Goal: Navigation & Orientation: Find specific page/section

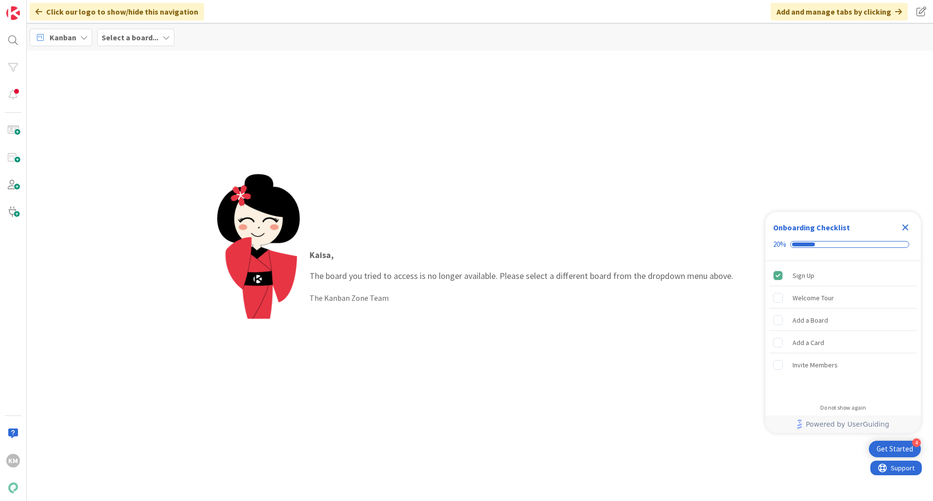
click at [167, 42] on div "Select a board..." at bounding box center [135, 38] width 77 height 18
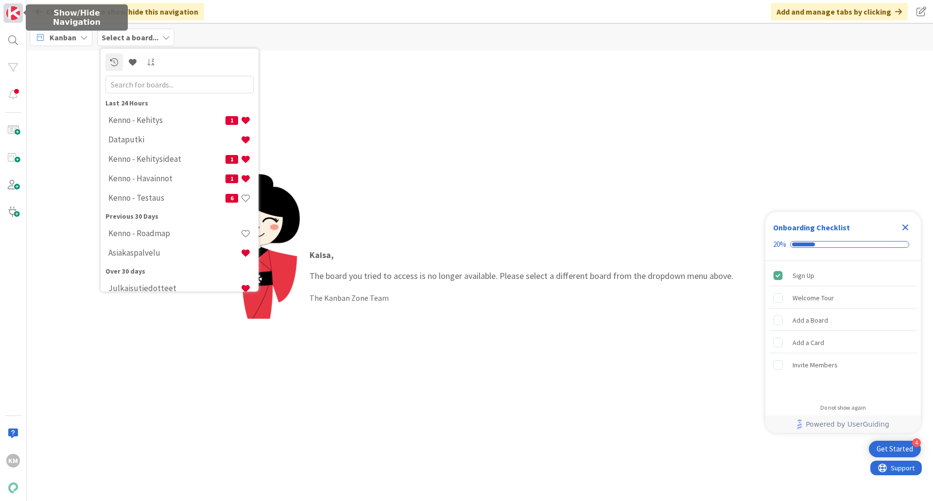
click at [15, 16] on img at bounding box center [13, 13] width 14 height 14
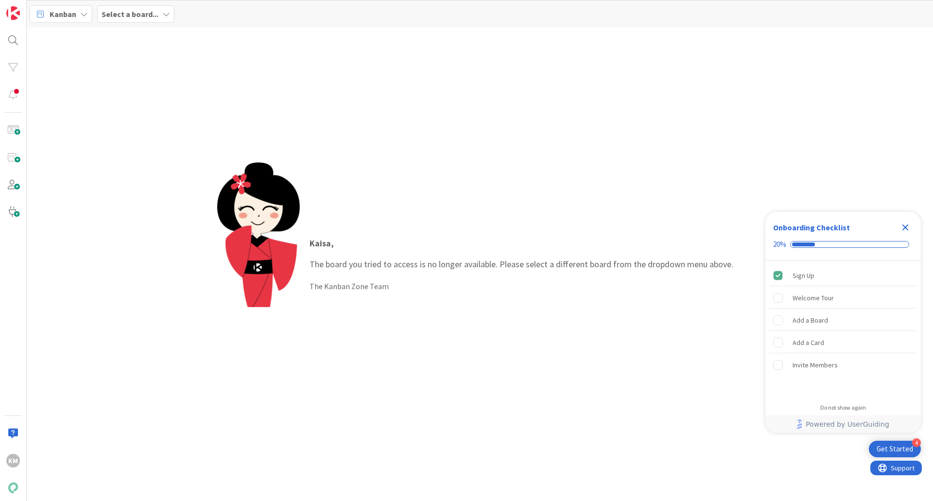
click at [166, 18] on div "Select a board..." at bounding box center [135, 14] width 77 height 18
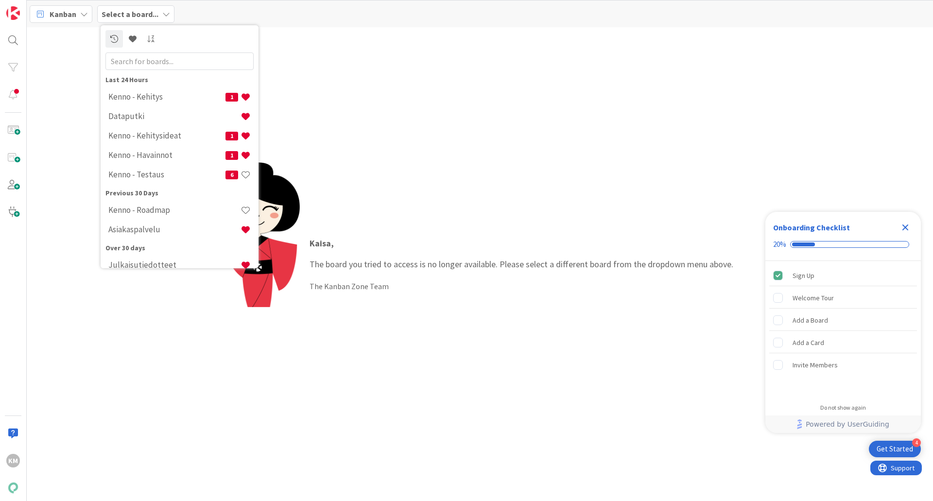
click at [88, 16] on div "Kanban" at bounding box center [61, 14] width 63 height 18
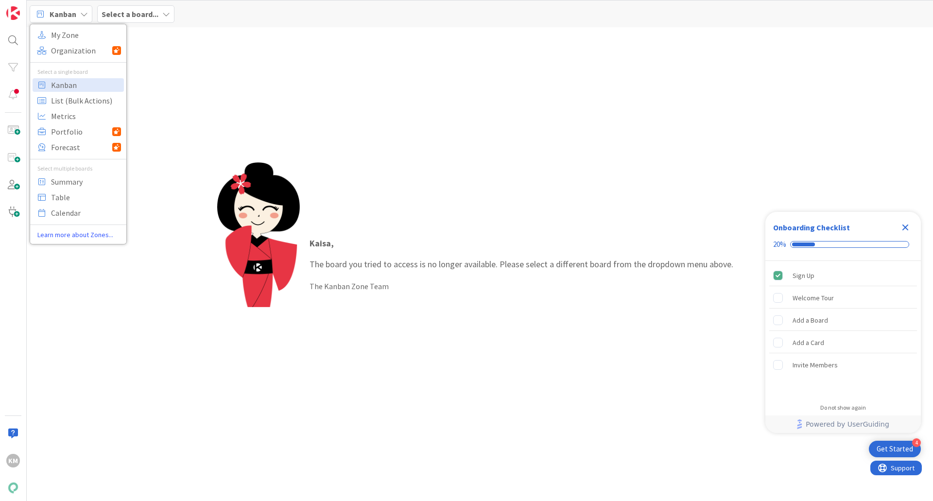
click at [450, 148] on div "Kaisa , The board you tried to access is no longer available. Please select a d…" at bounding box center [480, 264] width 907 height 474
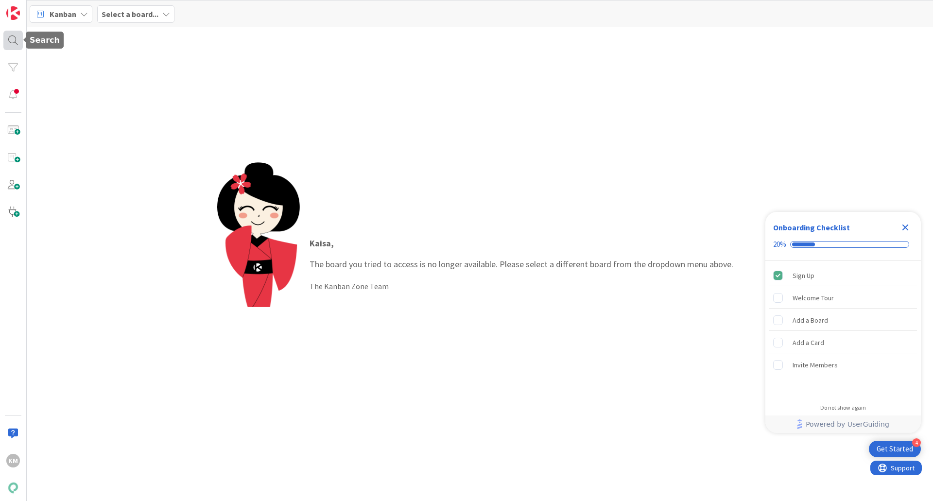
click at [13, 35] on div at bounding box center [12, 40] width 19 height 19
